Goal: Information Seeking & Learning: Learn about a topic

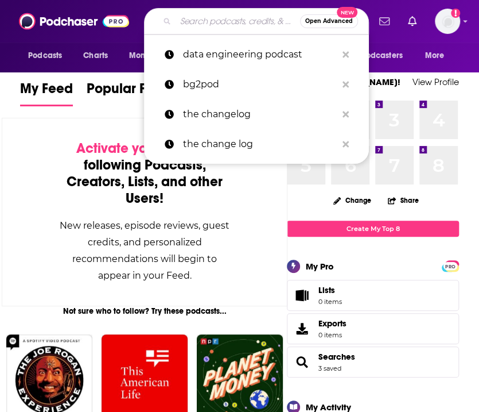
click at [205, 15] on input "Search podcasts, credits, & more..." at bounding box center [238, 21] width 125 height 18
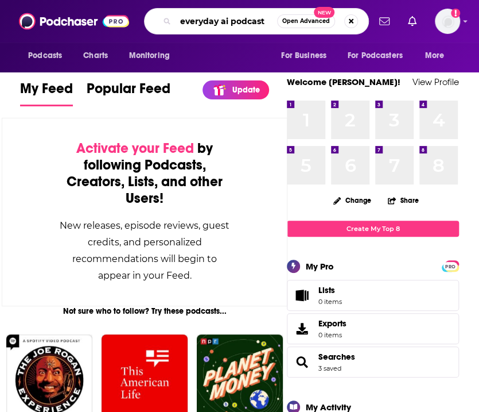
type input "everyday ai podcast"
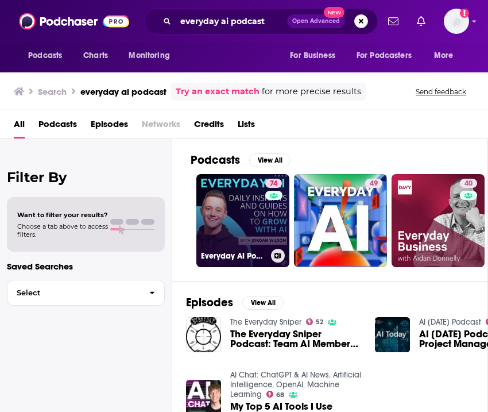
click at [222, 227] on link "74 Everyday AI Podcast – An AI and ChatGPT Podcast" at bounding box center [242, 220] width 93 height 93
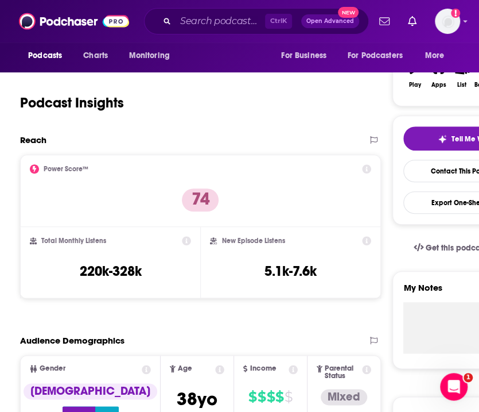
click at [161, 181] on div "Power Score™ 74" at bounding box center [201, 190] width 342 height 53
click at [242, 88] on div "Podcast Insights" at bounding box center [191, 96] width 343 height 59
